Goal: Task Accomplishment & Management: Manage account settings

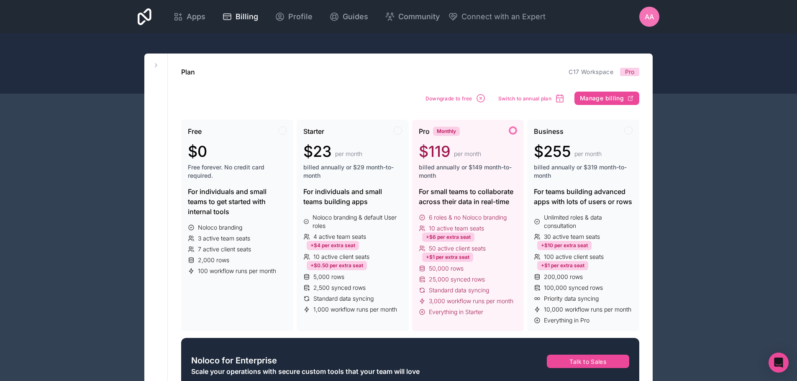
click at [157, 64] on icon at bounding box center [156, 65] width 7 height 7
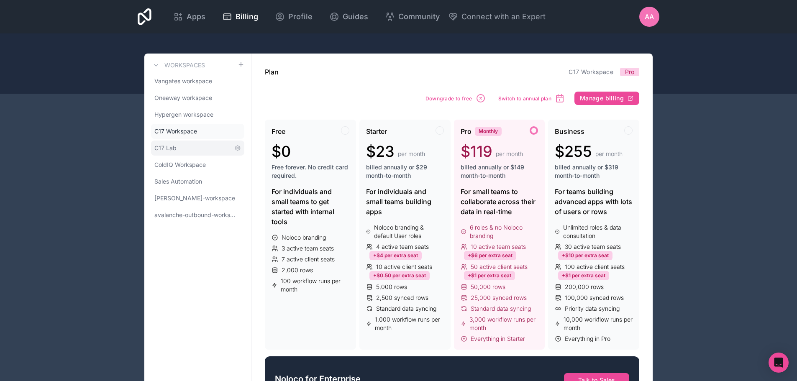
click at [185, 144] on link "C17 Lab" at bounding box center [197, 148] width 93 height 15
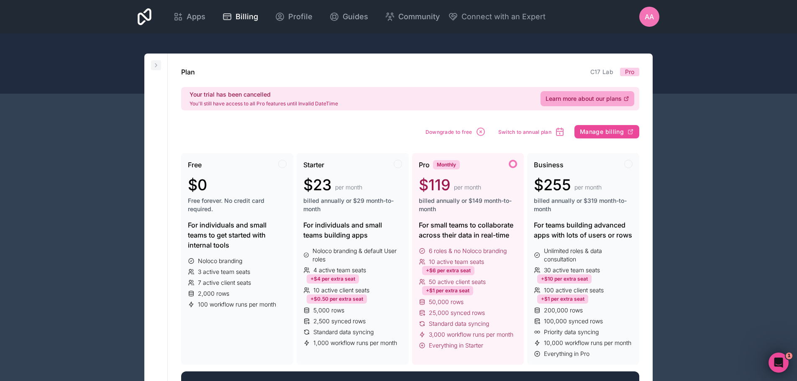
click at [156, 63] on icon at bounding box center [156, 65] width 7 height 7
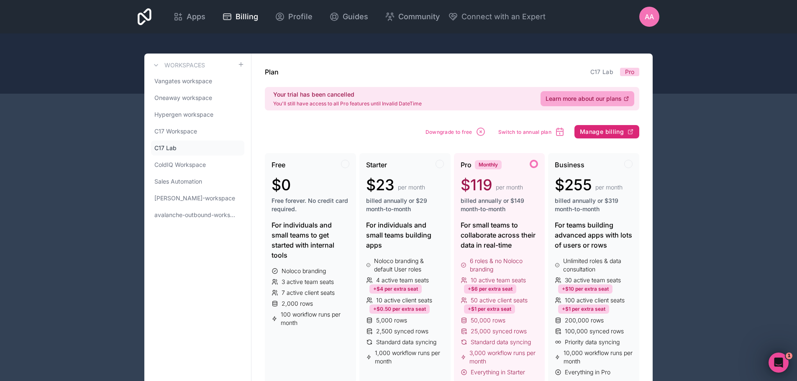
click at [592, 133] on span "Manage billing" at bounding box center [602, 132] width 44 height 8
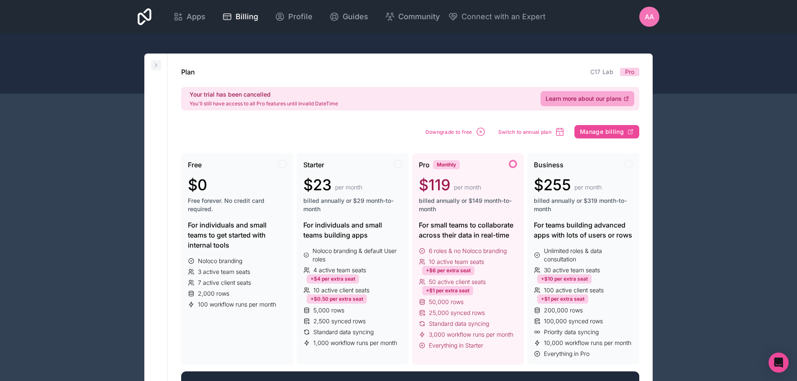
click at [153, 62] on button at bounding box center [156, 65] width 10 height 10
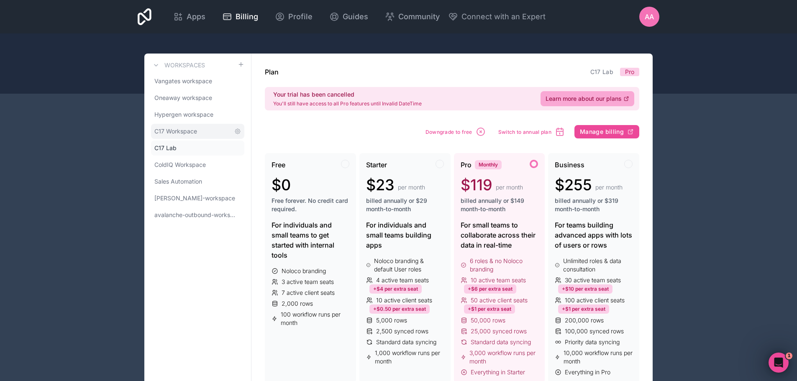
click at [195, 130] on span "C17 Workspace" at bounding box center [175, 131] width 43 height 8
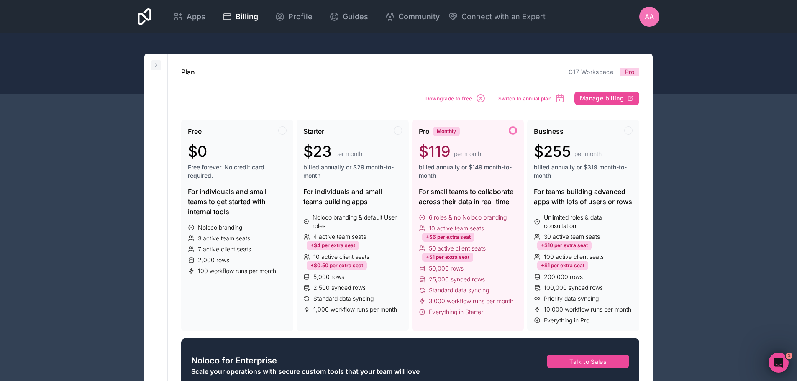
click at [154, 64] on icon at bounding box center [156, 65] width 7 height 7
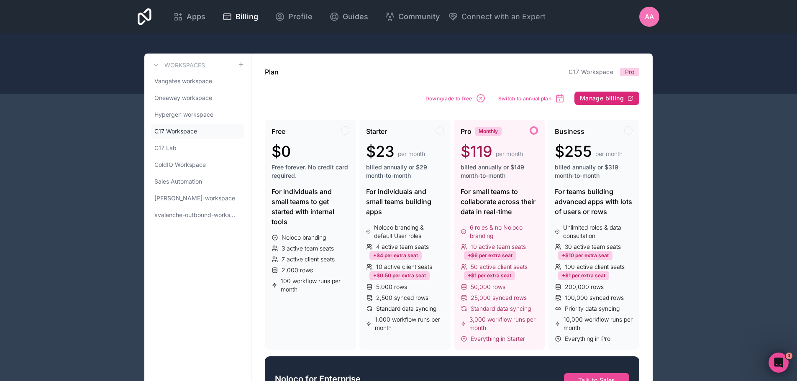
click at [598, 96] on span "Manage billing" at bounding box center [602, 99] width 44 height 8
